Goal: Information Seeking & Learning: Learn about a topic

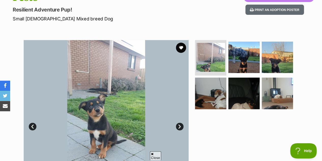
scroll to position [77, 0]
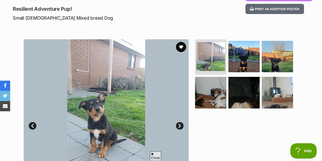
click at [240, 49] on img at bounding box center [243, 56] width 31 height 31
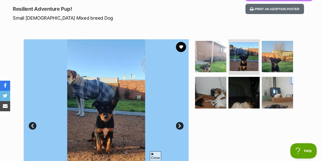
click at [270, 52] on img at bounding box center [276, 56] width 31 height 31
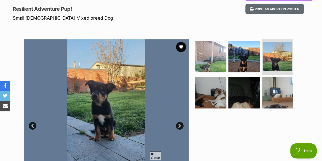
click at [203, 82] on img at bounding box center [210, 92] width 31 height 31
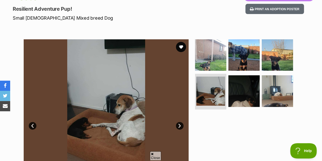
click at [240, 82] on img at bounding box center [243, 90] width 31 height 31
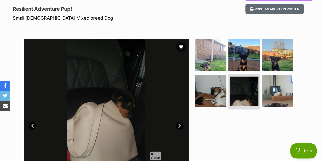
click at [272, 82] on img at bounding box center [276, 90] width 31 height 31
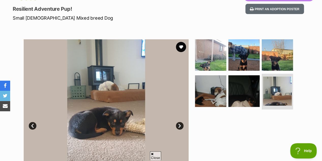
click at [208, 48] on img at bounding box center [210, 54] width 31 height 31
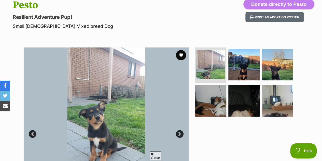
scroll to position [0, 0]
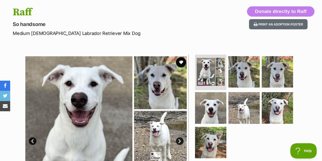
scroll to position [57, 0]
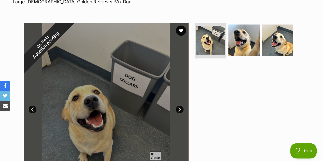
click at [246, 31] on img at bounding box center [243, 39] width 31 height 31
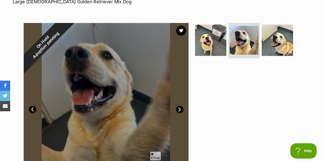
click at [277, 32] on img at bounding box center [276, 39] width 31 height 31
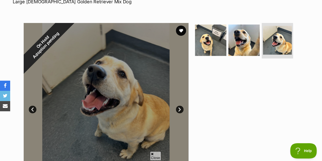
click at [210, 39] on img at bounding box center [210, 39] width 31 height 31
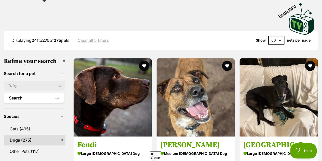
scroll to position [131, 0]
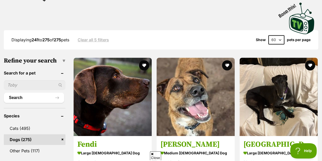
click at [279, 35] on select "20 40 60" at bounding box center [276, 39] width 16 height 9
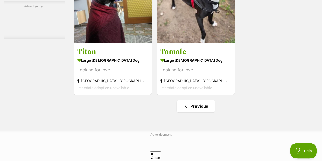
scroll to position [1945, 0]
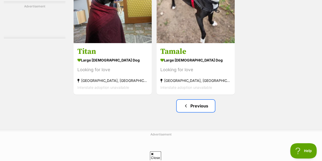
click at [187, 99] on link "Previous" at bounding box center [196, 105] width 38 height 12
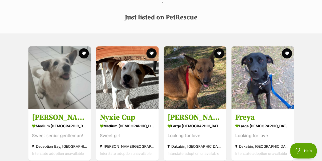
scroll to position [247, 0]
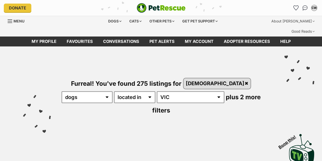
select select "40"
select select "60"
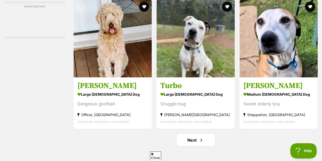
scroll to position [3180, 0]
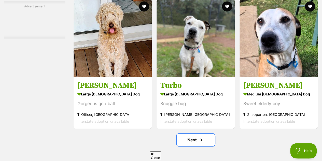
click at [192, 133] on link "Next" at bounding box center [196, 139] width 38 height 12
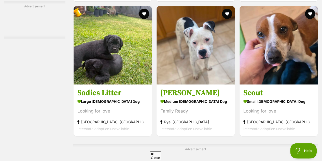
scroll to position [1272, 0]
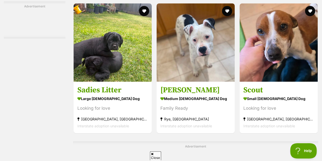
click at [285, 81] on link "Scout small [DEMOGRAPHIC_DATA] Dog Looking for love [GEOGRAPHIC_DATA], [GEOGRAP…" at bounding box center [278, 107] width 78 height 52
